Goal: Information Seeking & Learning: Find contact information

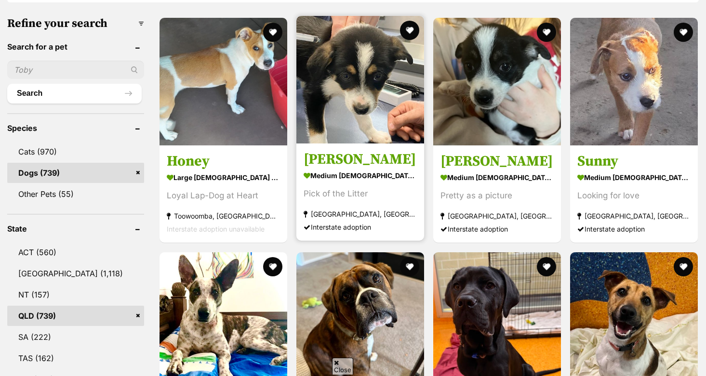
scroll to position [282, 0]
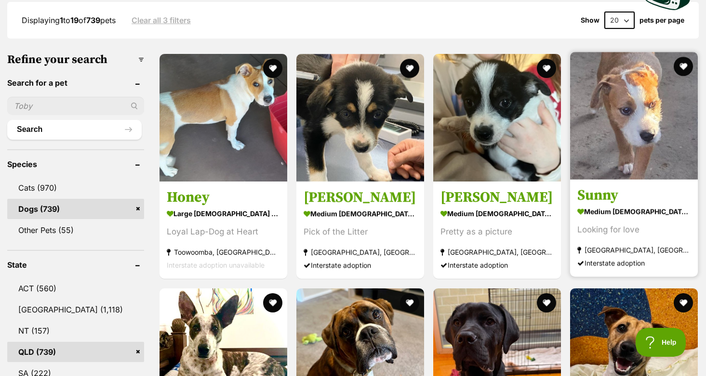
click at [604, 101] on img at bounding box center [634, 116] width 128 height 128
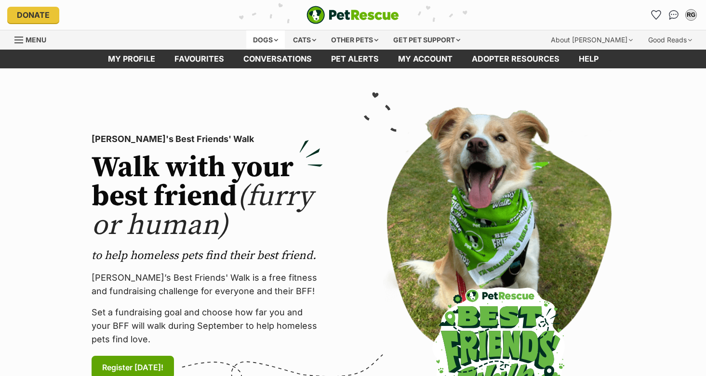
click at [273, 40] on div "Dogs" at bounding box center [265, 39] width 39 height 19
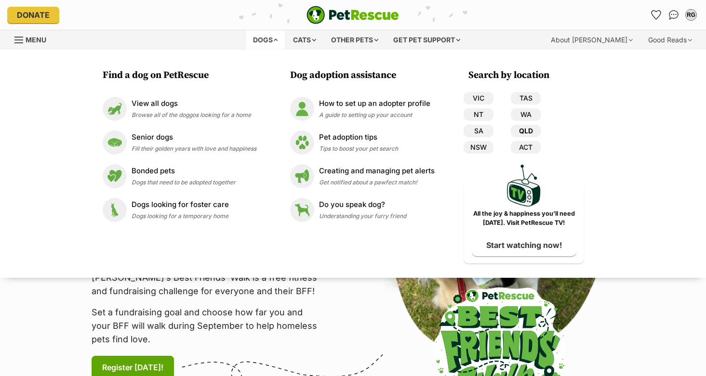
click at [521, 131] on link "QLD" at bounding box center [526, 131] width 30 height 13
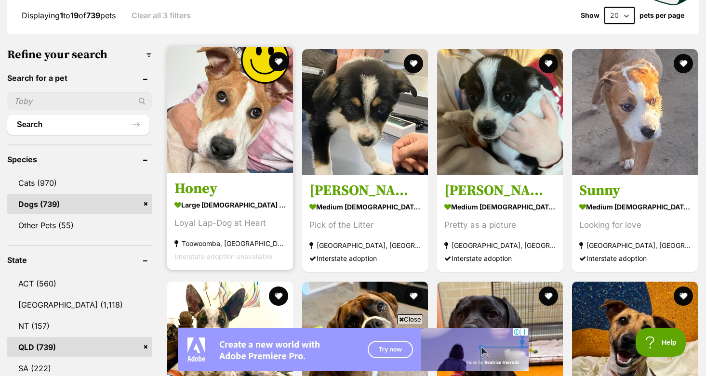
click at [225, 95] on img at bounding box center [230, 110] width 126 height 126
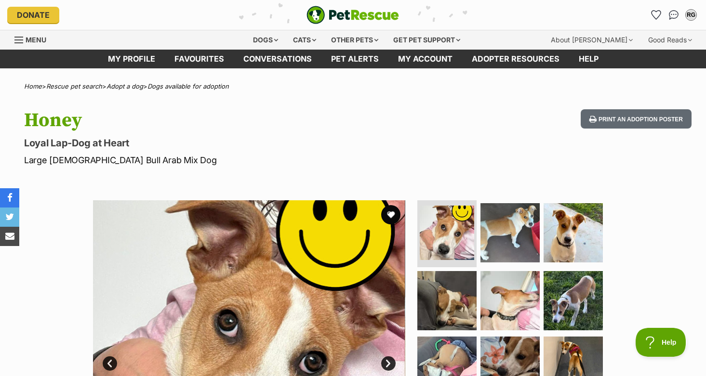
click at [319, 20] on img "PetRescue" at bounding box center [353, 15] width 93 height 18
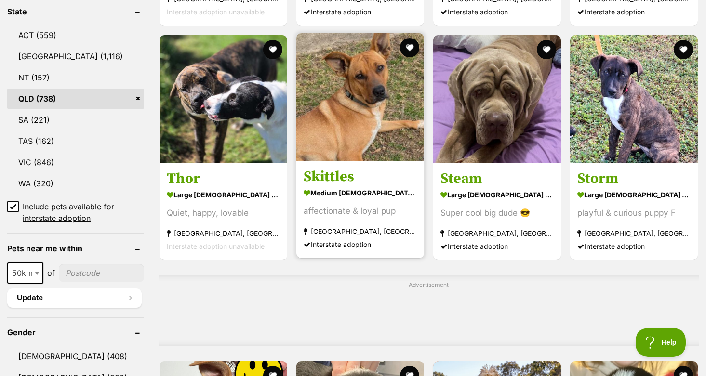
click at [324, 125] on img at bounding box center [360, 97] width 128 height 128
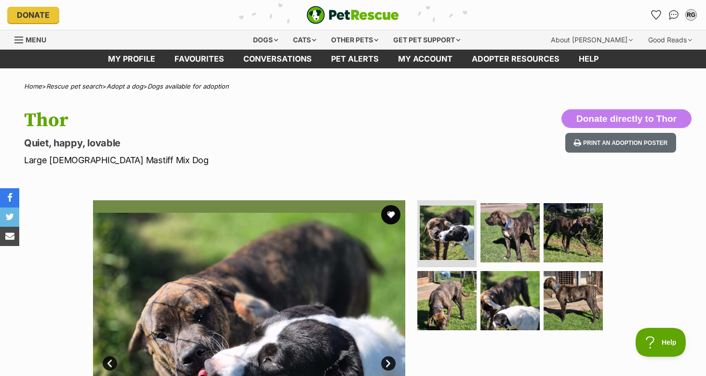
scroll to position [8, 0]
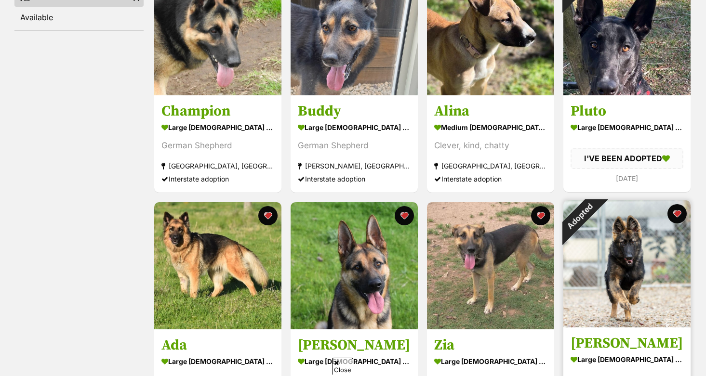
scroll to position [251, 0]
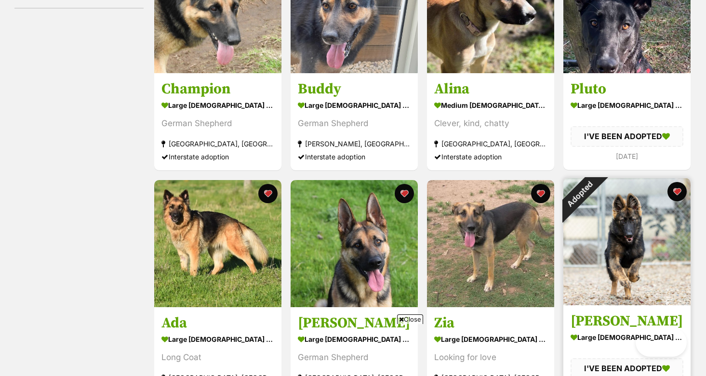
click at [596, 211] on div "Adopted" at bounding box center [579, 194] width 32 height 32
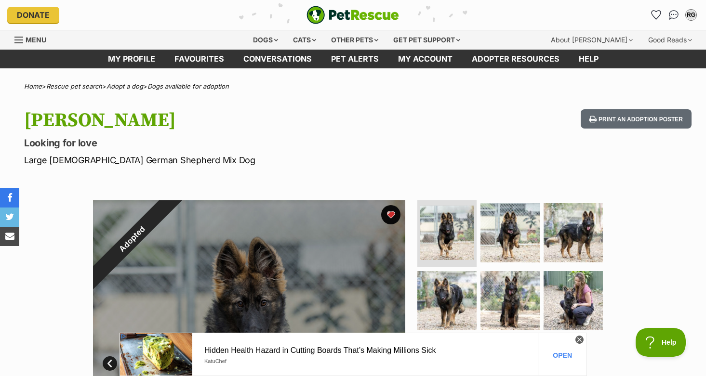
click at [19, 40] on span "Menu" at bounding box center [18, 40] width 9 height 1
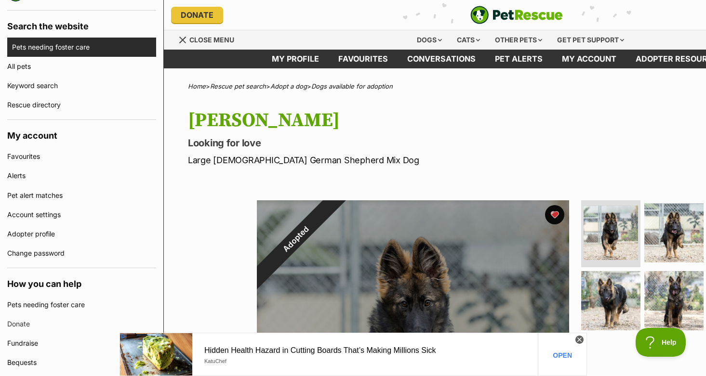
scroll to position [202, 0]
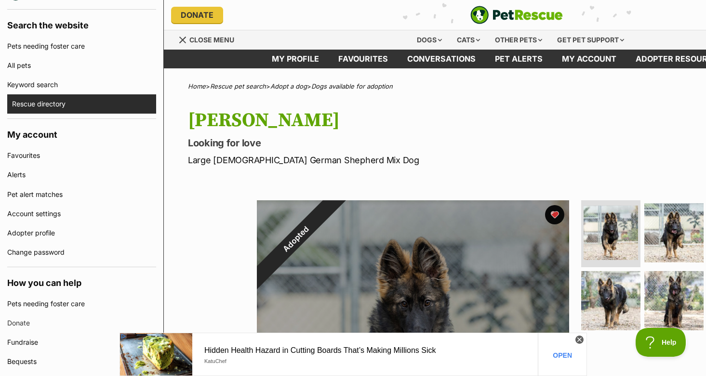
click at [51, 104] on link "Rescue directory" at bounding box center [84, 103] width 144 height 19
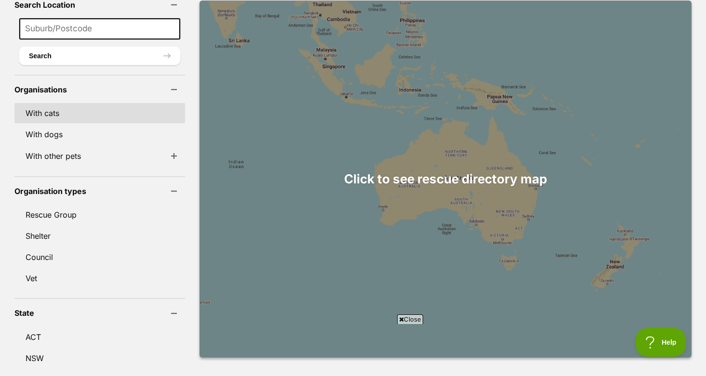
scroll to position [147, 0]
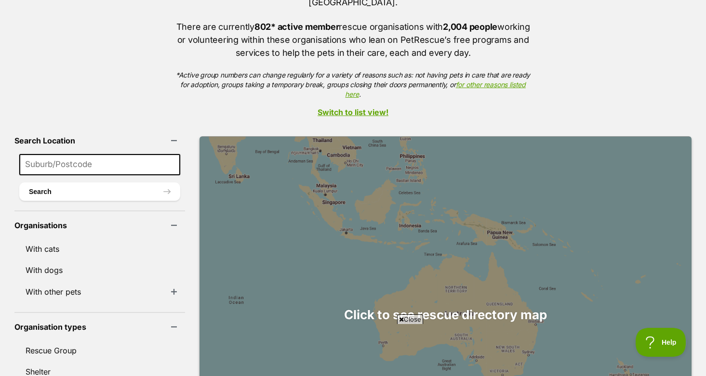
click at [68, 154] on input at bounding box center [99, 164] width 161 height 21
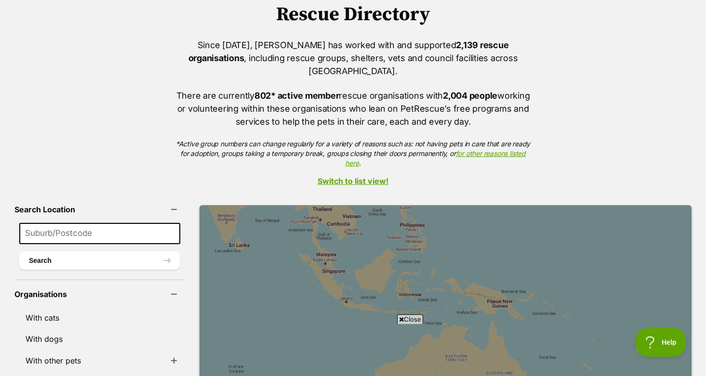
scroll to position [79, 0]
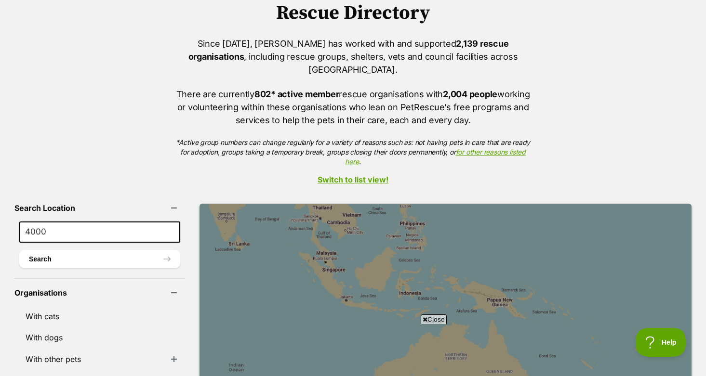
type input "4000"
click at [82, 250] on button "Search" at bounding box center [99, 259] width 161 height 18
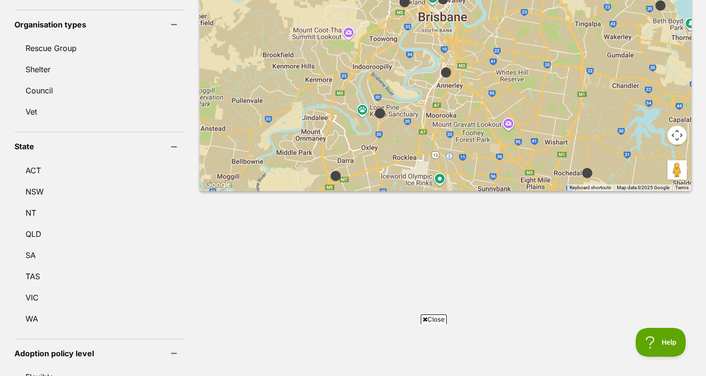
scroll to position [402, 0]
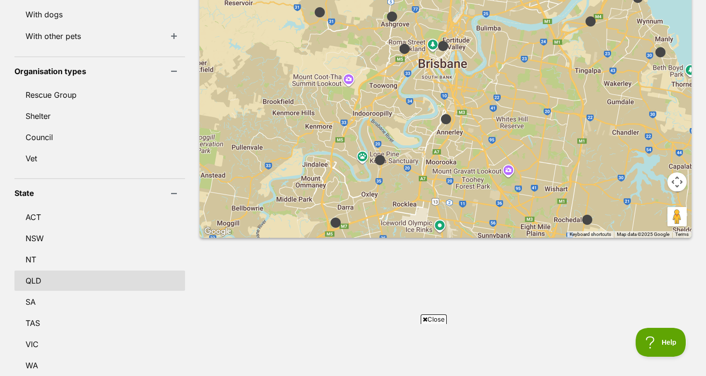
click at [81, 271] on link "QLD" at bounding box center [99, 281] width 171 height 20
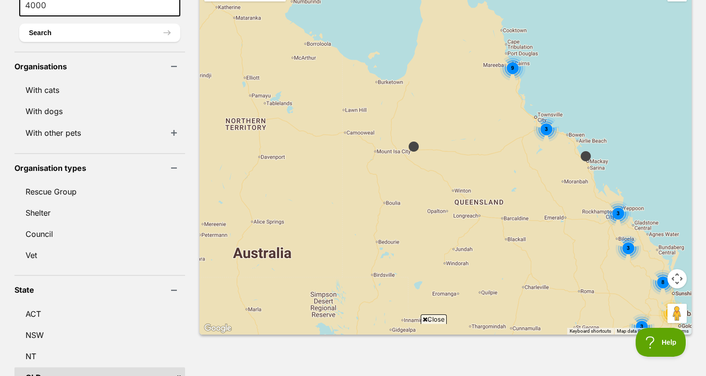
scroll to position [307, 0]
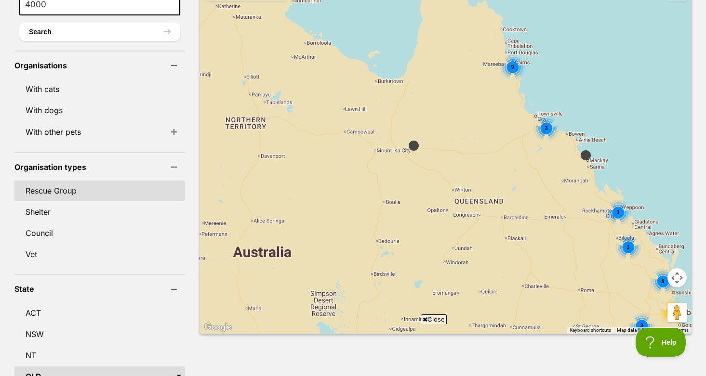
click at [86, 181] on link "Rescue Group" at bounding box center [99, 191] width 171 height 20
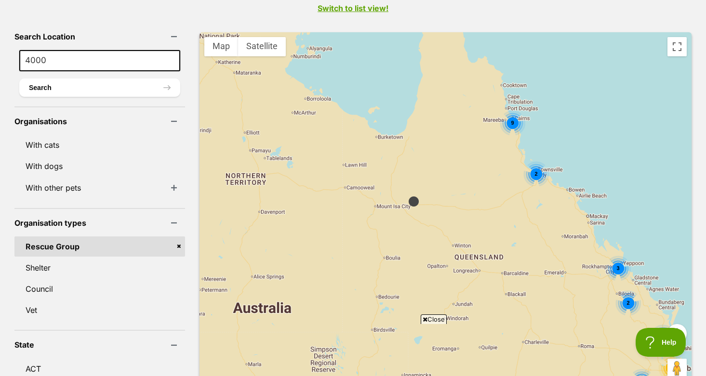
scroll to position [251, 0]
click at [79, 156] on link "With dogs" at bounding box center [99, 166] width 171 height 20
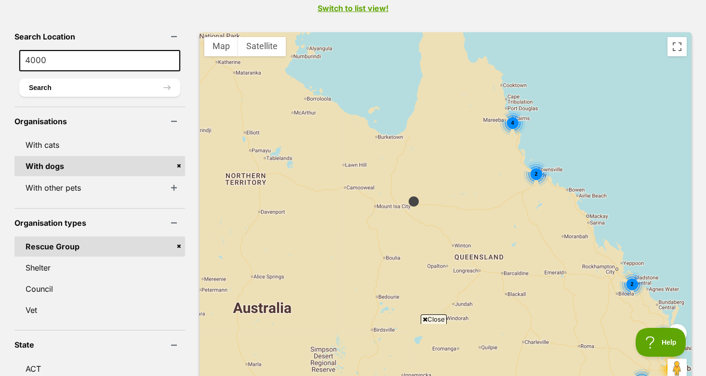
click at [511, 120] on span "4" at bounding box center [512, 123] width 3 height 6
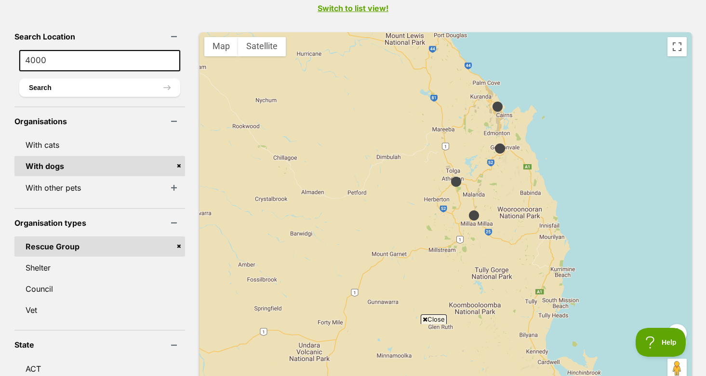
click at [450, 176] on img at bounding box center [456, 182] width 12 height 12
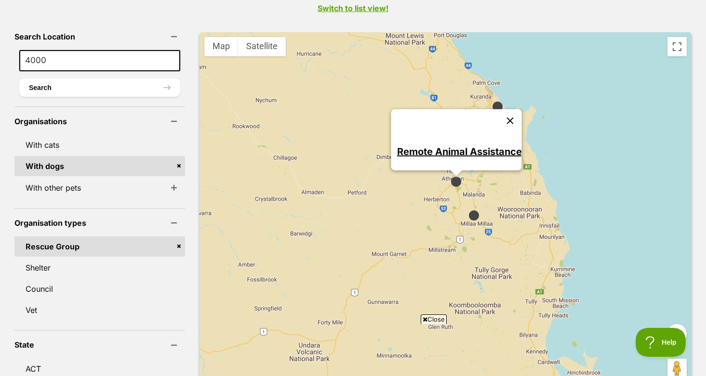
click at [499, 109] on button "Close" at bounding box center [509, 120] width 23 height 23
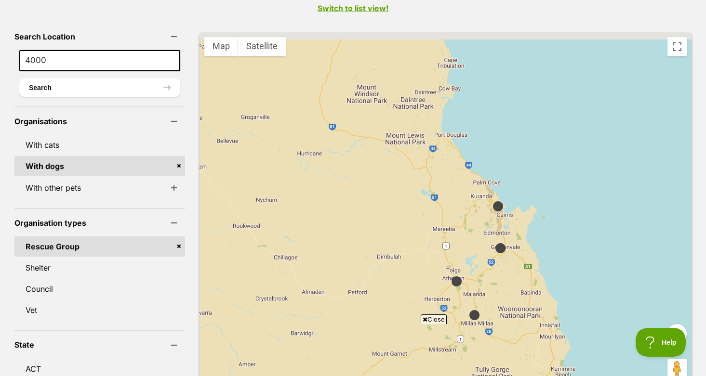
drag, startPoint x: 571, startPoint y: 142, endPoint x: 570, endPoint y: 243, distance: 101.2
click at [570, 243] on div at bounding box center [446, 211] width 492 height 358
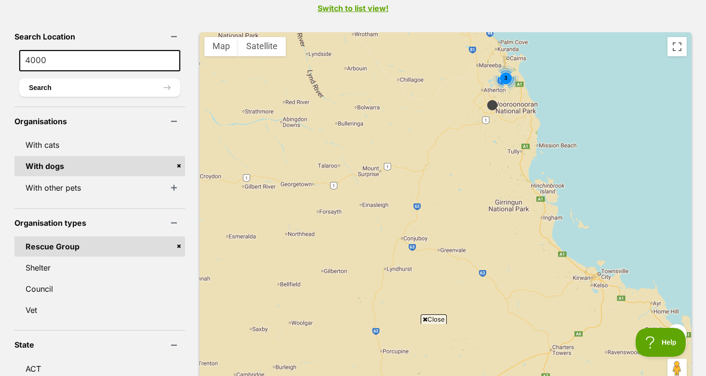
drag, startPoint x: 570, startPoint y: 243, endPoint x: 533, endPoint y: 65, distance: 182.2
click at [533, 65] on div "3" at bounding box center [446, 211] width 492 height 358
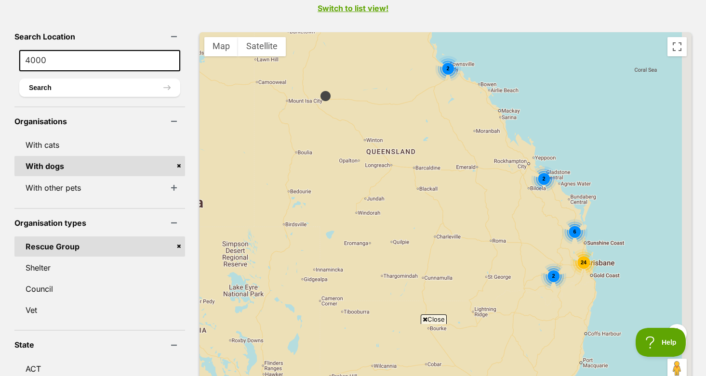
drag, startPoint x: 627, startPoint y: 122, endPoint x: 503, endPoint y: 53, distance: 141.9
click at [503, 53] on div "24 2 6 2 2 4" at bounding box center [446, 211] width 492 height 358
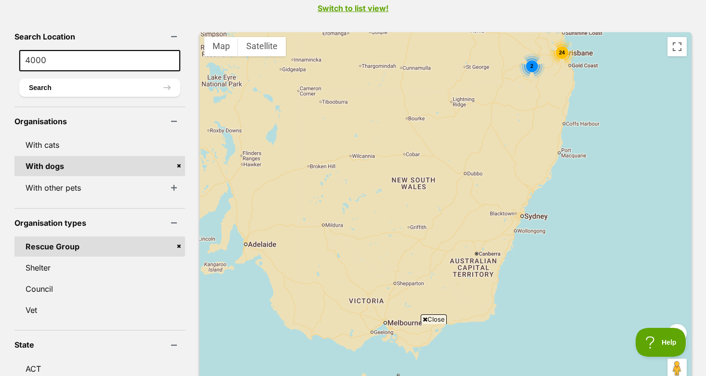
drag, startPoint x: 570, startPoint y: 190, endPoint x: 557, endPoint y: -11, distance: 201.9
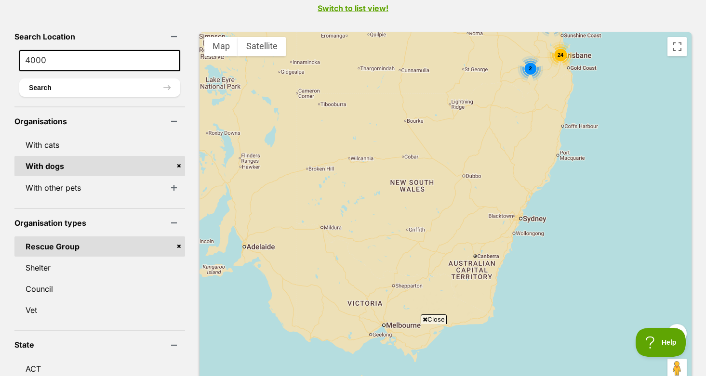
click at [518, 56] on div "2" at bounding box center [531, 69] width 26 height 26
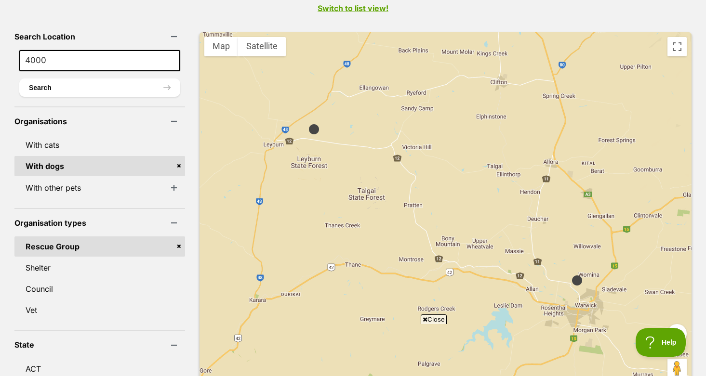
click at [308, 123] on img at bounding box center [314, 129] width 12 height 12
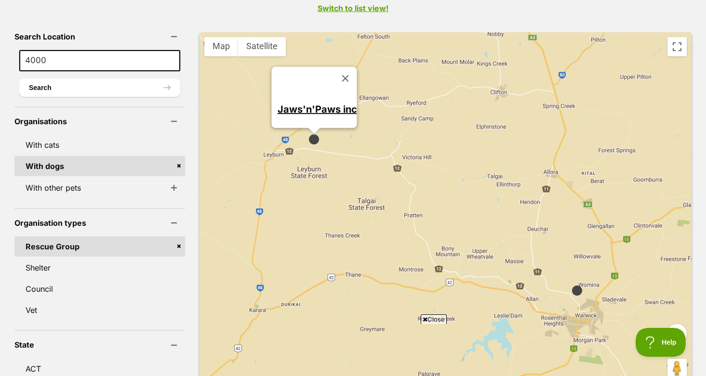
click at [571, 285] on img at bounding box center [577, 291] width 12 height 12
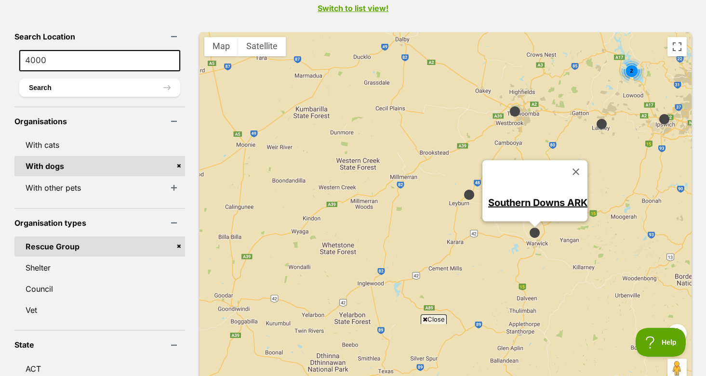
drag, startPoint x: 672, startPoint y: 83, endPoint x: 588, endPoint y: 164, distance: 116.6
click at [588, 164] on div "2 Southern Downs ARK" at bounding box center [446, 211] width 492 height 358
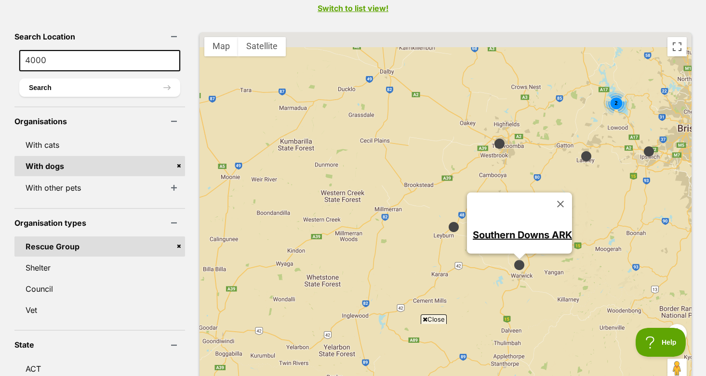
click at [494, 138] on img at bounding box center [500, 144] width 12 height 12
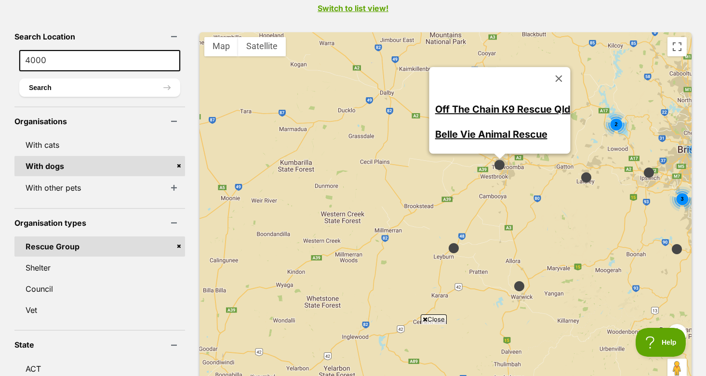
click at [580, 172] on img at bounding box center [586, 178] width 12 height 12
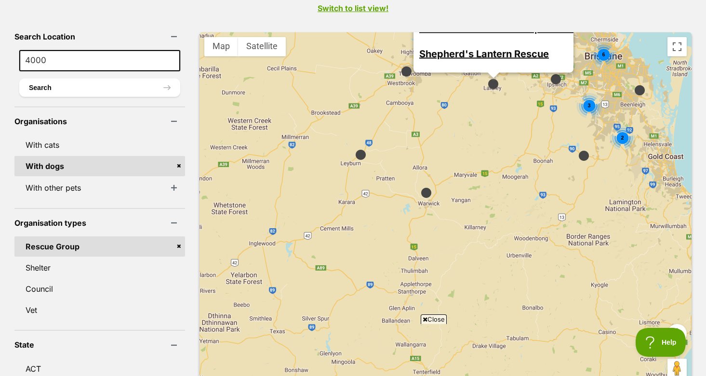
drag, startPoint x: 566, startPoint y: 199, endPoint x: 467, endPoint y: 90, distance: 146.4
click at [467, 90] on div "2 6 3 3 2 Promising Paws Inc Fresh Start Rescue Incorporation Shepherd's Lanter…" at bounding box center [446, 211] width 492 height 358
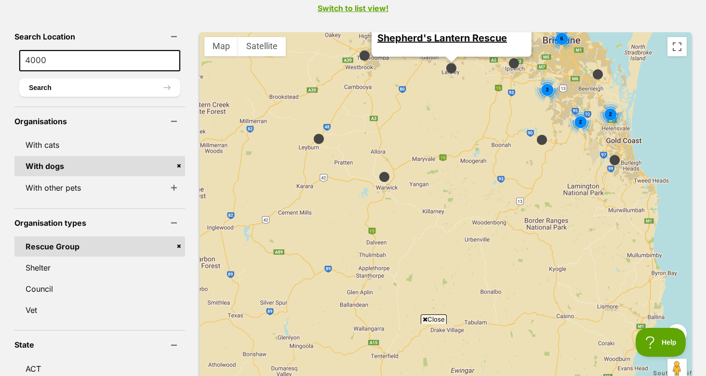
click at [536, 134] on img at bounding box center [542, 140] width 12 height 12
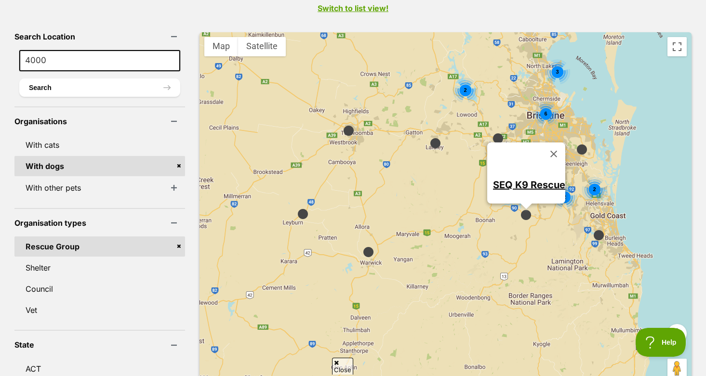
drag, startPoint x: 508, startPoint y: 144, endPoint x: 488, endPoint y: 225, distance: 83.8
click at [488, 225] on div "2 6 3 3 2 2 SEQ K9 Rescue" at bounding box center [446, 211] width 492 height 358
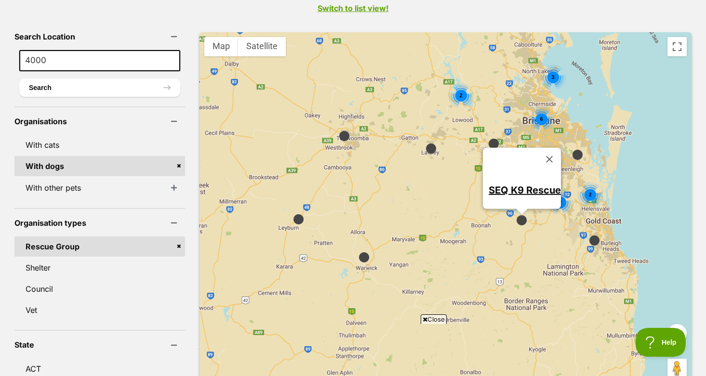
click at [488, 138] on img at bounding box center [494, 144] width 12 height 12
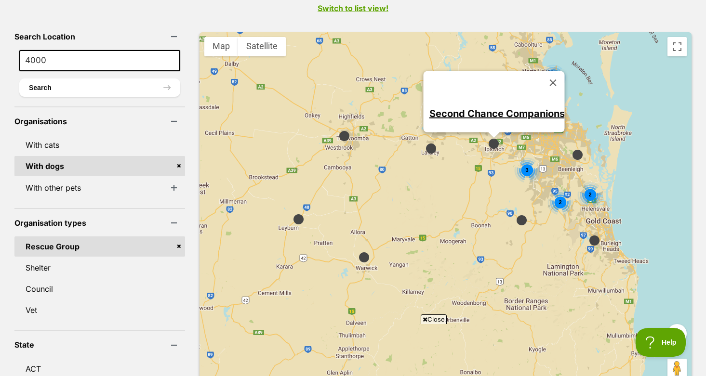
click at [572, 149] on img at bounding box center [578, 155] width 12 height 12
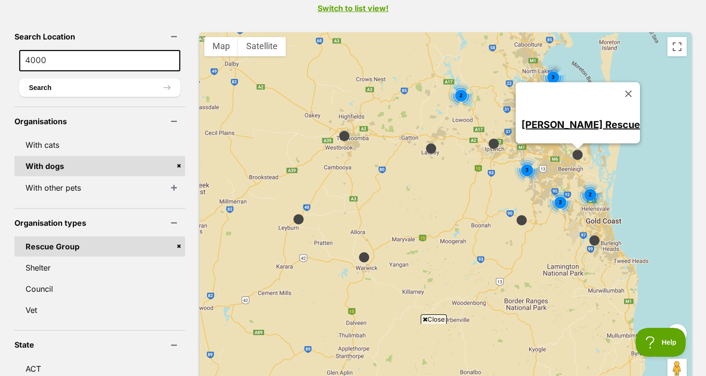
click at [621, 137] on div "2 6 3 3 2 2 JUDD Rescue" at bounding box center [446, 211] width 492 height 358
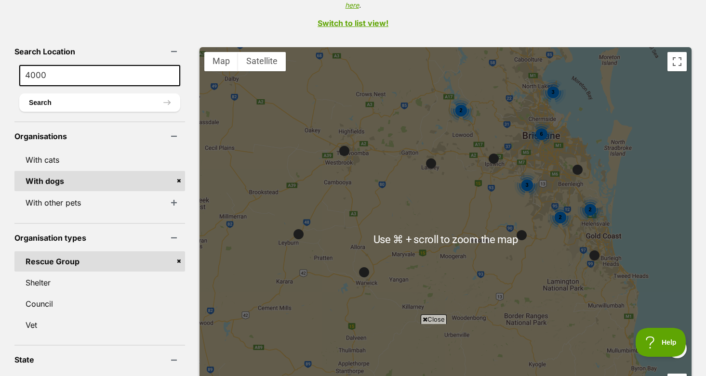
scroll to position [238, 0]
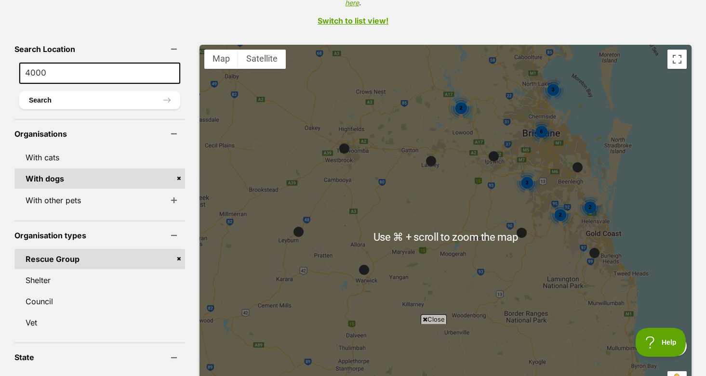
click at [435, 175] on div "2 6 3 3 2 2" at bounding box center [446, 224] width 492 height 358
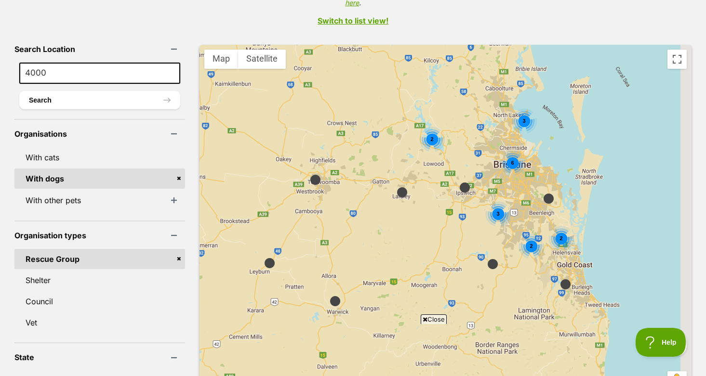
drag, startPoint x: 402, startPoint y: 203, endPoint x: 359, endPoint y: 226, distance: 48.5
click at [359, 226] on div "2 6 3 3 2 2" at bounding box center [446, 224] width 492 height 358
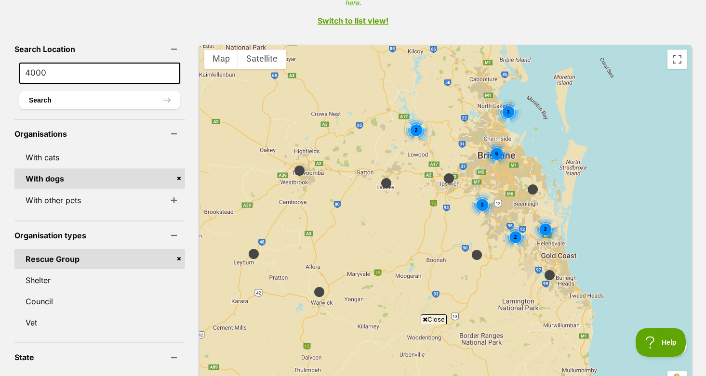
click at [544, 269] on img at bounding box center [550, 275] width 12 height 12
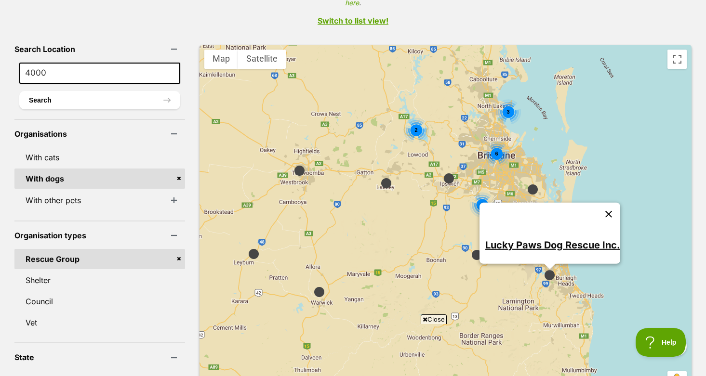
click at [598, 202] on button "Close" at bounding box center [608, 213] width 23 height 23
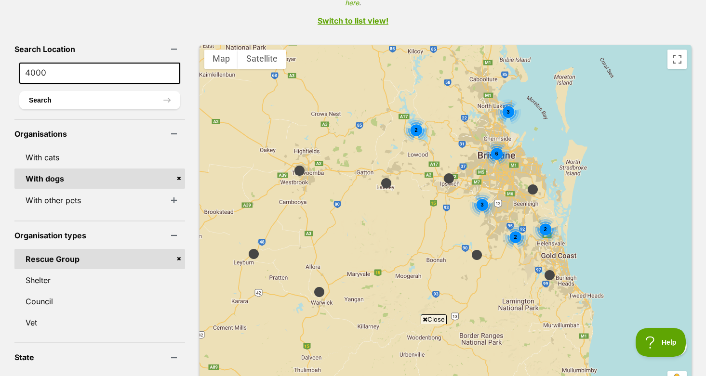
click at [527, 184] on img at bounding box center [533, 190] width 12 height 12
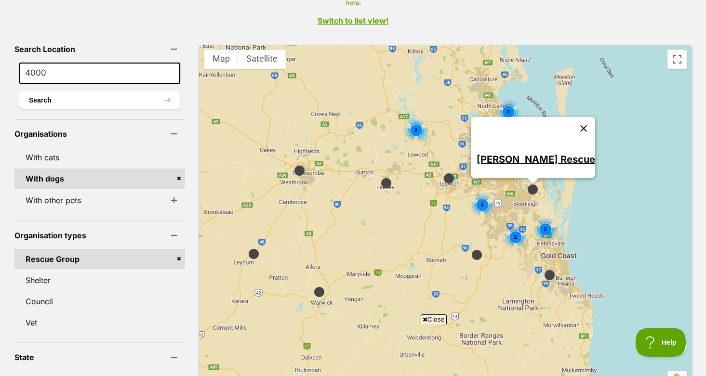
click at [572, 117] on button "Close" at bounding box center [583, 128] width 23 height 23
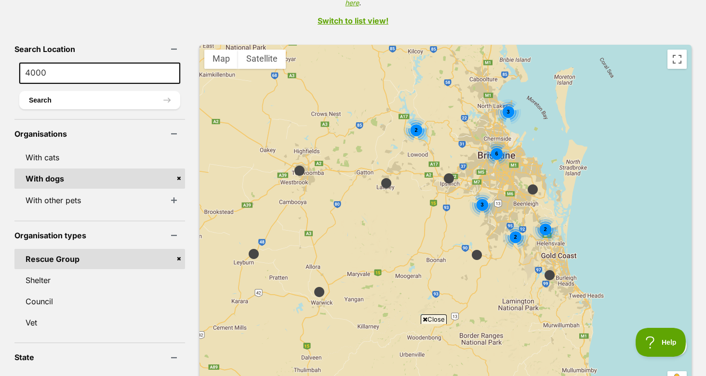
click at [533, 222] on div "2" at bounding box center [546, 230] width 26 height 26
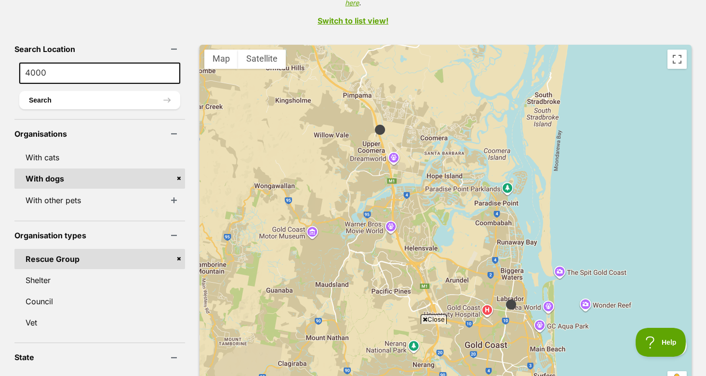
click at [505, 299] on img at bounding box center [511, 305] width 12 height 12
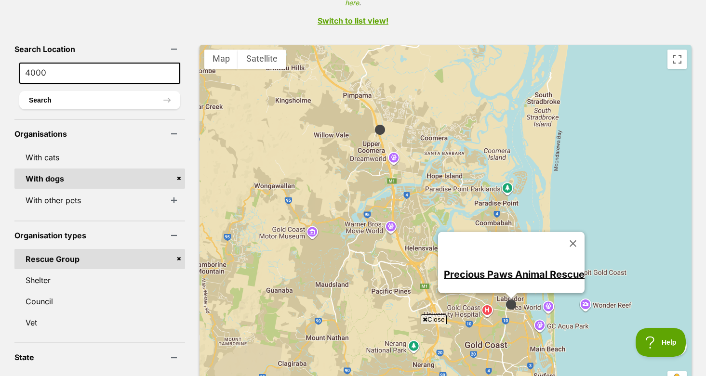
click at [374, 124] on img at bounding box center [380, 130] width 12 height 12
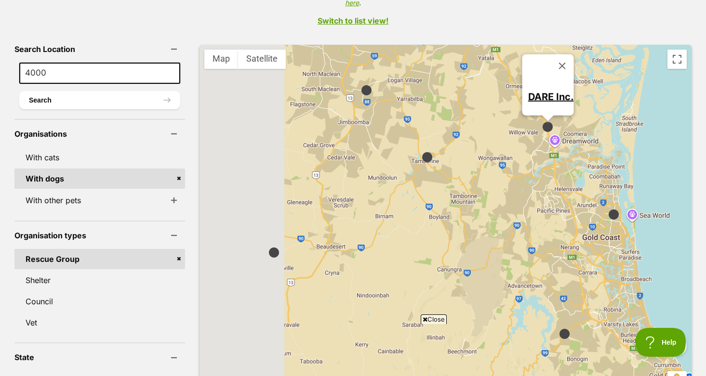
drag, startPoint x: 348, startPoint y: 146, endPoint x: 481, endPoint y: 146, distance: 133.0
click at [481, 146] on div "DARE Inc." at bounding box center [446, 224] width 492 height 358
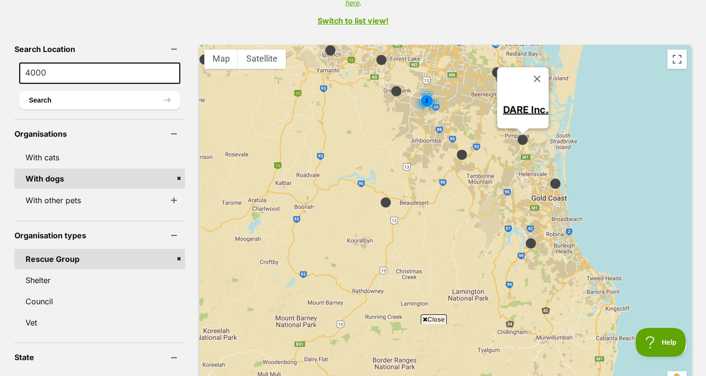
click at [456, 149] on img at bounding box center [462, 155] width 12 height 12
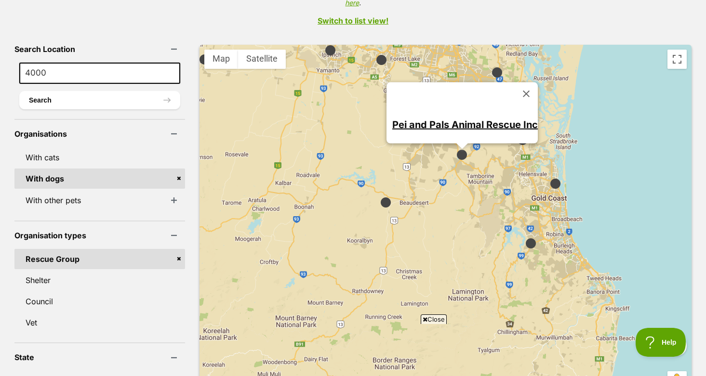
click at [435, 206] on div "2 Pei and Pals Animal Rescue Inc" at bounding box center [446, 224] width 492 height 358
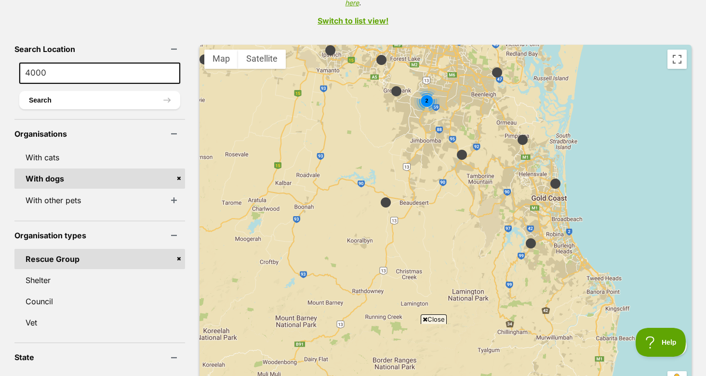
click at [372, 73] on div "2" at bounding box center [446, 224] width 492 height 358
click at [390, 85] on img at bounding box center [396, 91] width 12 height 12
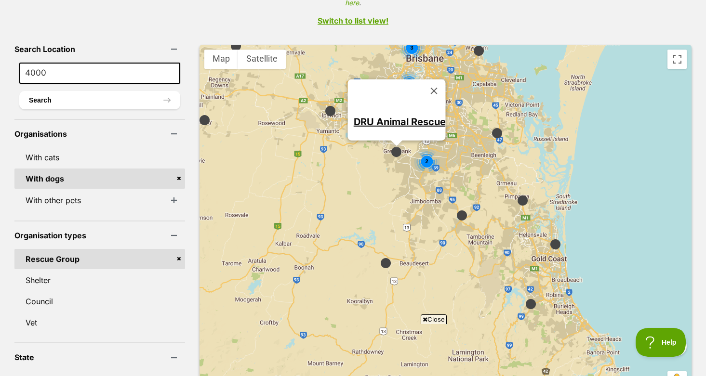
click at [414, 152] on div "2" at bounding box center [427, 162] width 26 height 26
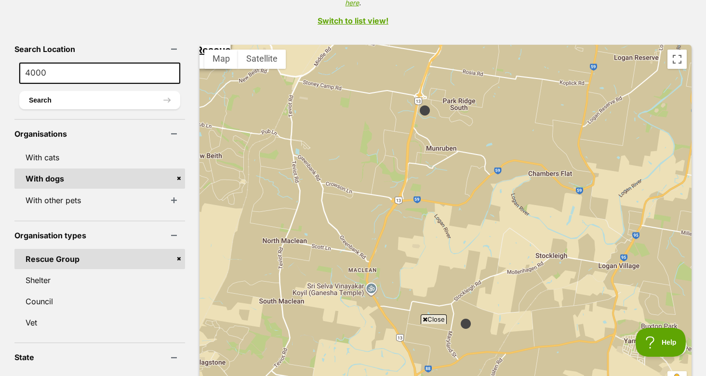
click at [411, 106] on div "DRU Animal Rescue" at bounding box center [446, 224] width 492 height 358
click at [419, 105] on img at bounding box center [425, 111] width 12 height 12
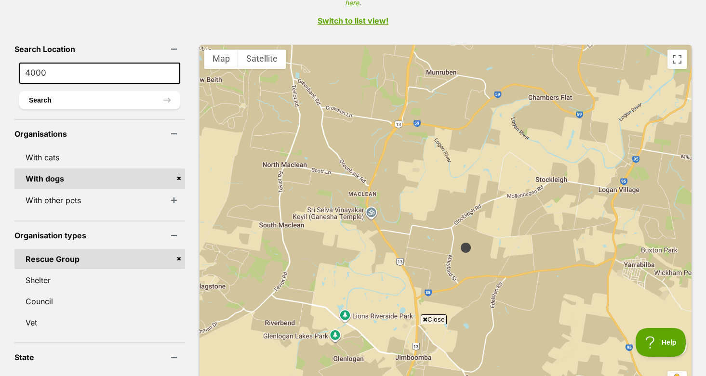
drag, startPoint x: 451, startPoint y: 276, endPoint x: 450, endPoint y: 137, distance: 138.8
click at [450, 136] on div "Helping Paws Adoption Program" at bounding box center [446, 224] width 492 height 358
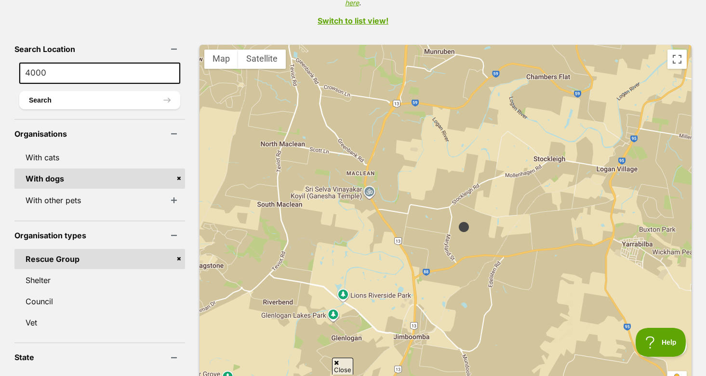
click at [458, 221] on img at bounding box center [464, 227] width 12 height 12
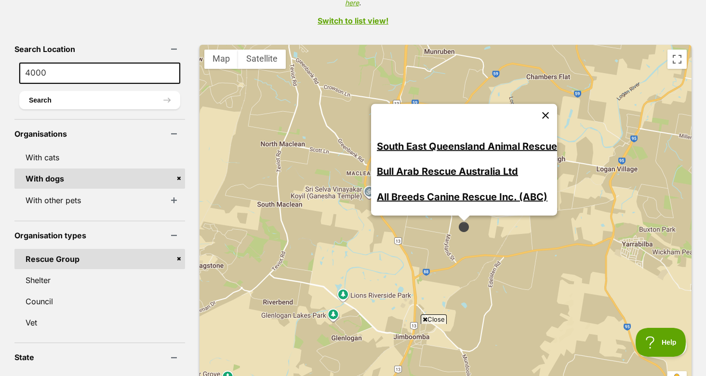
click at [534, 104] on button "Close" at bounding box center [545, 115] width 23 height 23
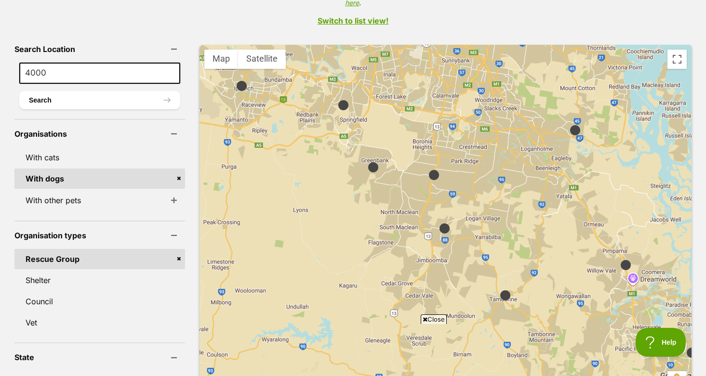
drag, startPoint x: 445, startPoint y: 94, endPoint x: 421, endPoint y: 170, distance: 78.8
click at [421, 172] on div at bounding box center [446, 224] width 492 height 358
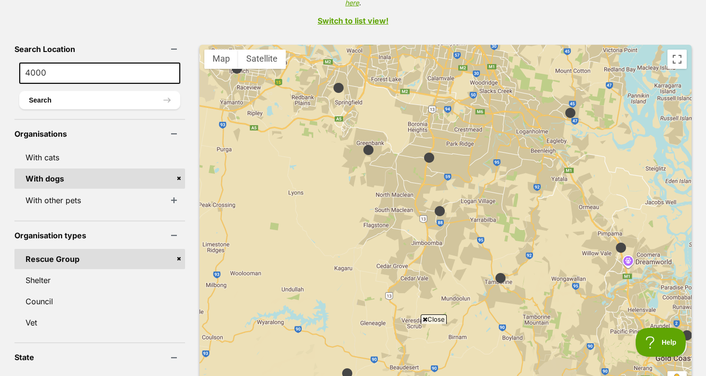
click at [423, 152] on img at bounding box center [429, 158] width 12 height 12
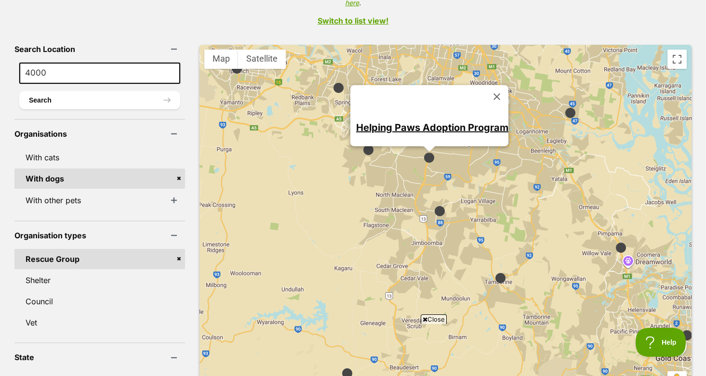
click at [564, 107] on img at bounding box center [570, 113] width 12 height 12
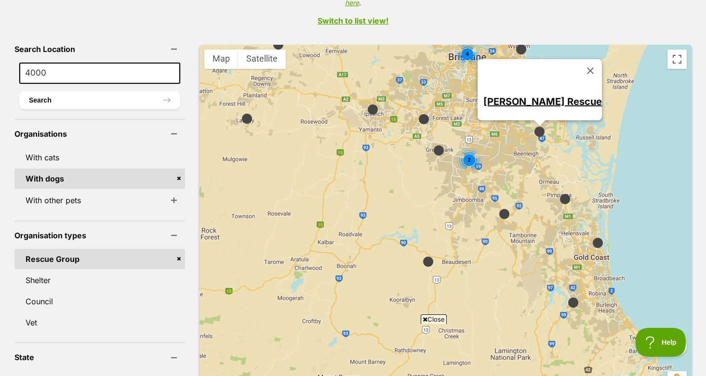
click at [456, 147] on div "2" at bounding box center [469, 160] width 26 height 26
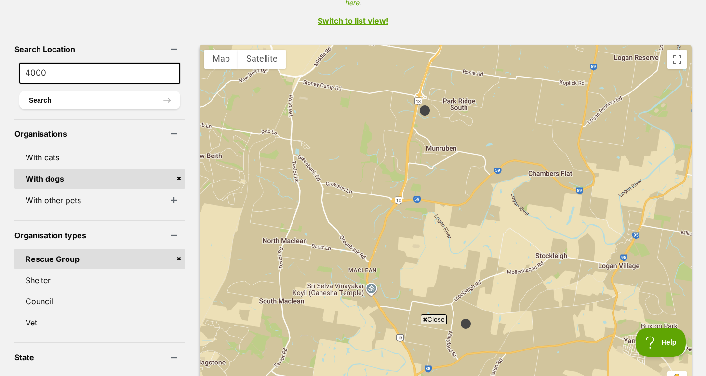
click at [419, 105] on img at bounding box center [425, 111] width 12 height 12
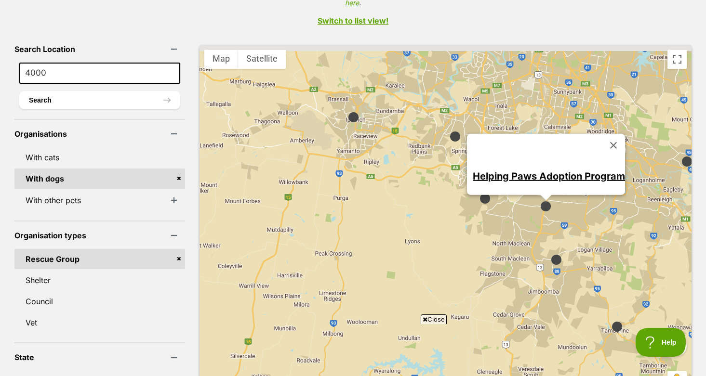
drag, startPoint x: 596, startPoint y: 100, endPoint x: 574, endPoint y: 201, distance: 103.6
click at [574, 200] on div "Helping Paws Adoption Program" at bounding box center [446, 224] width 492 height 358
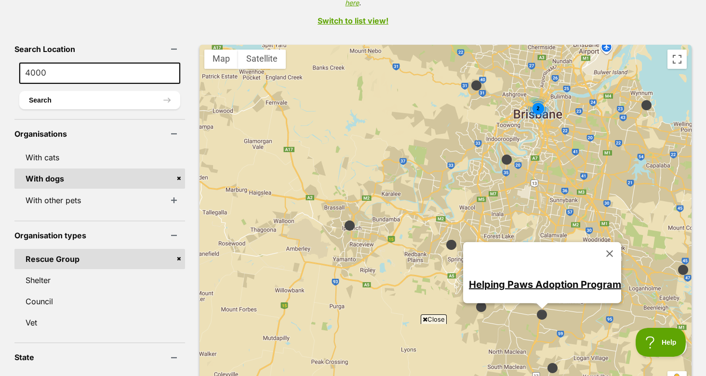
drag, startPoint x: 540, startPoint y: 94, endPoint x: 539, endPoint y: 218, distance: 123.9
click at [539, 218] on div "2 Helping Paws Adoption Program" at bounding box center [446, 224] width 492 height 358
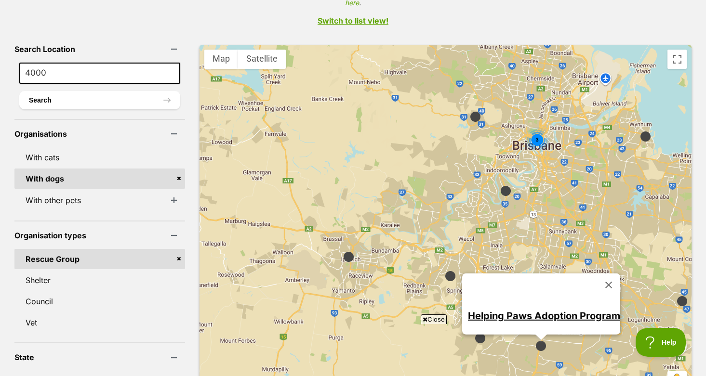
click at [524, 127] on div "3" at bounding box center [537, 140] width 26 height 26
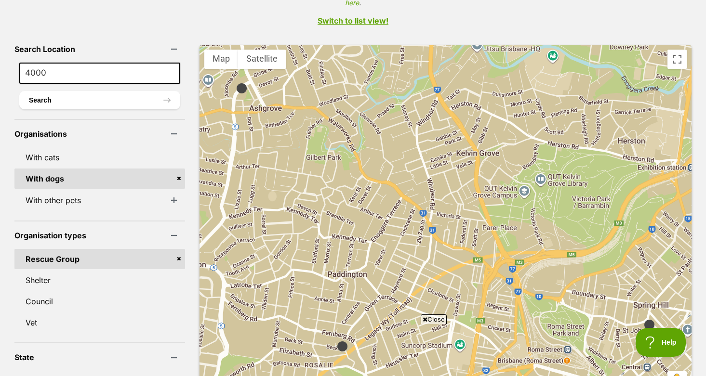
click at [643, 319] on img at bounding box center [649, 325] width 12 height 12
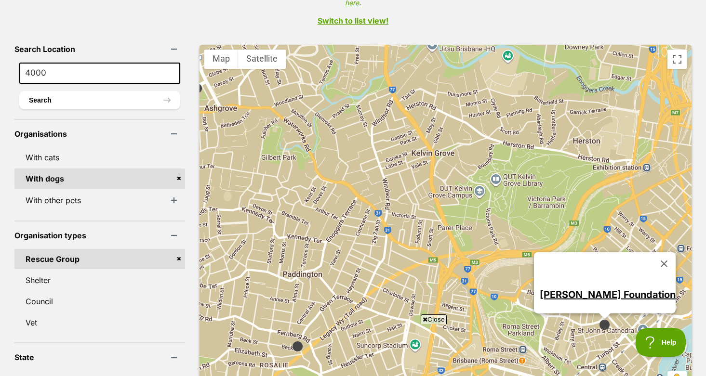
click at [191, 82] on img at bounding box center [197, 88] width 12 height 12
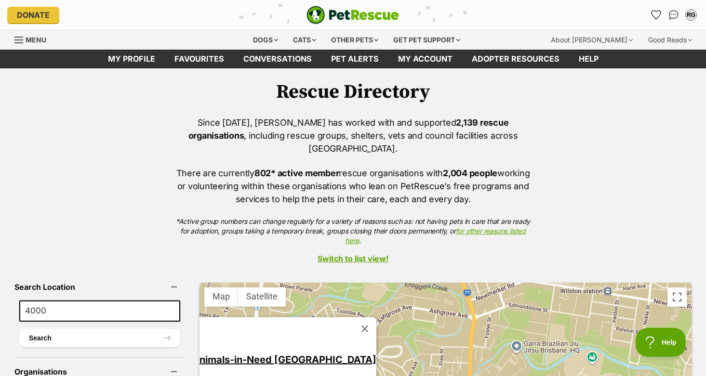
scroll to position [0, 0]
click at [330, 254] on link "Switch to list view!" at bounding box center [353, 258] width 706 height 9
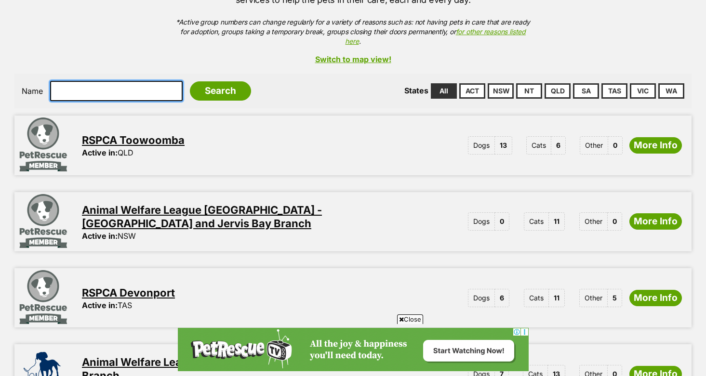
click at [138, 81] on input "text" at bounding box center [116, 91] width 133 height 20
type input "happy tails"
click at [213, 81] on input "Search" at bounding box center [220, 90] width 61 height 19
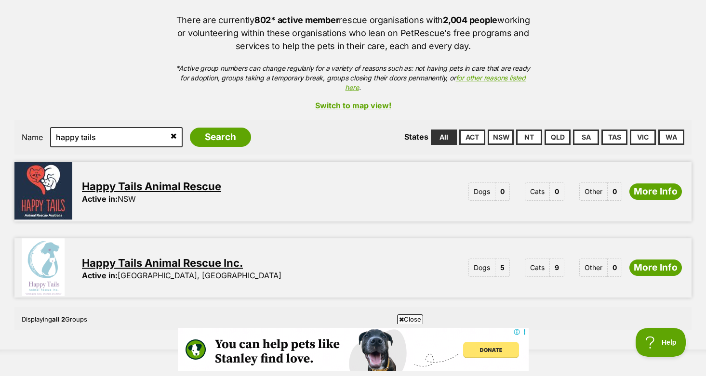
click at [125, 271] on div "Active in: [GEOGRAPHIC_DATA], [GEOGRAPHIC_DATA]" at bounding box center [182, 275] width 200 height 9
click at [127, 257] on link "Happy Tails Animal Rescue Inc." at bounding box center [162, 263] width 161 height 13
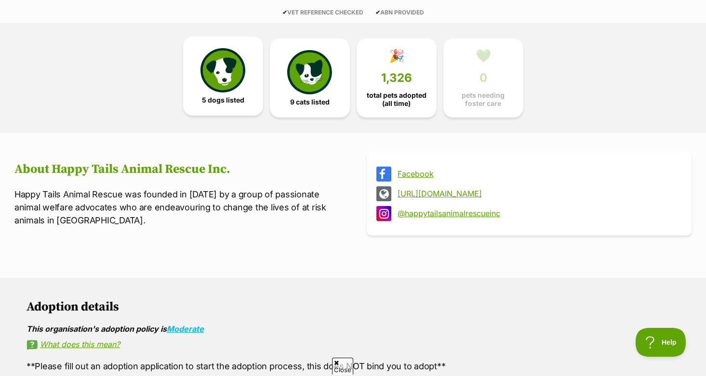
click at [229, 80] on img at bounding box center [222, 70] width 44 height 44
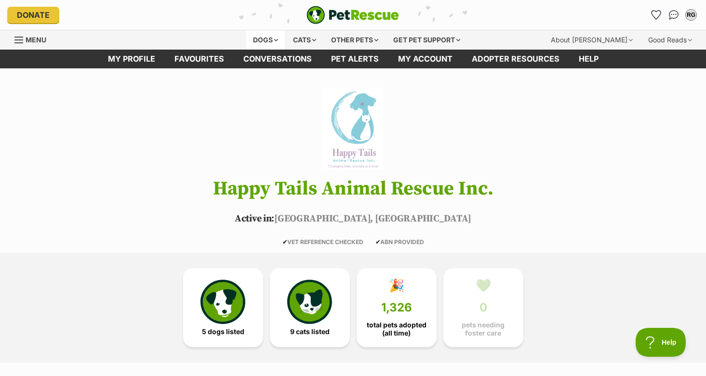
click at [273, 38] on div "Dogs" at bounding box center [265, 39] width 39 height 19
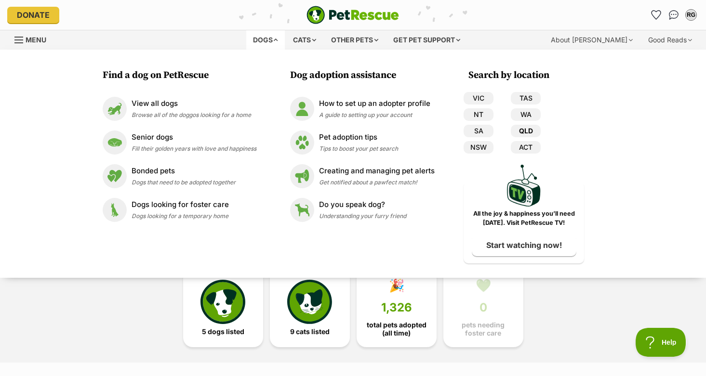
click at [521, 130] on link "QLD" at bounding box center [526, 131] width 30 height 13
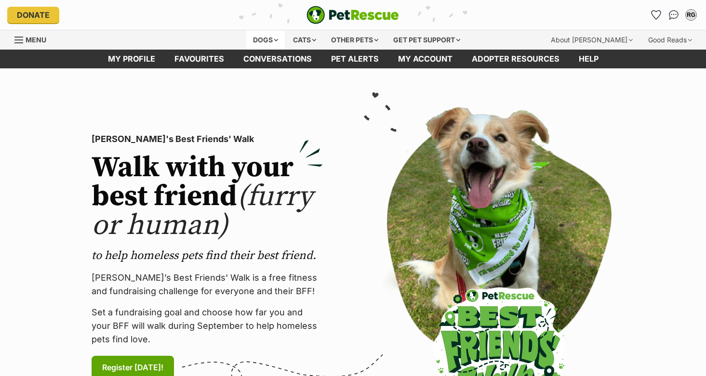
click at [266, 41] on div "Dogs" at bounding box center [265, 39] width 39 height 19
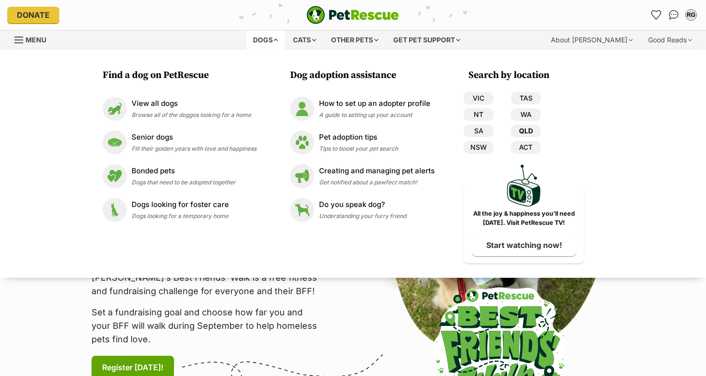
click at [522, 128] on link "QLD" at bounding box center [526, 131] width 30 height 13
